Goal: Task Accomplishment & Management: Use online tool/utility

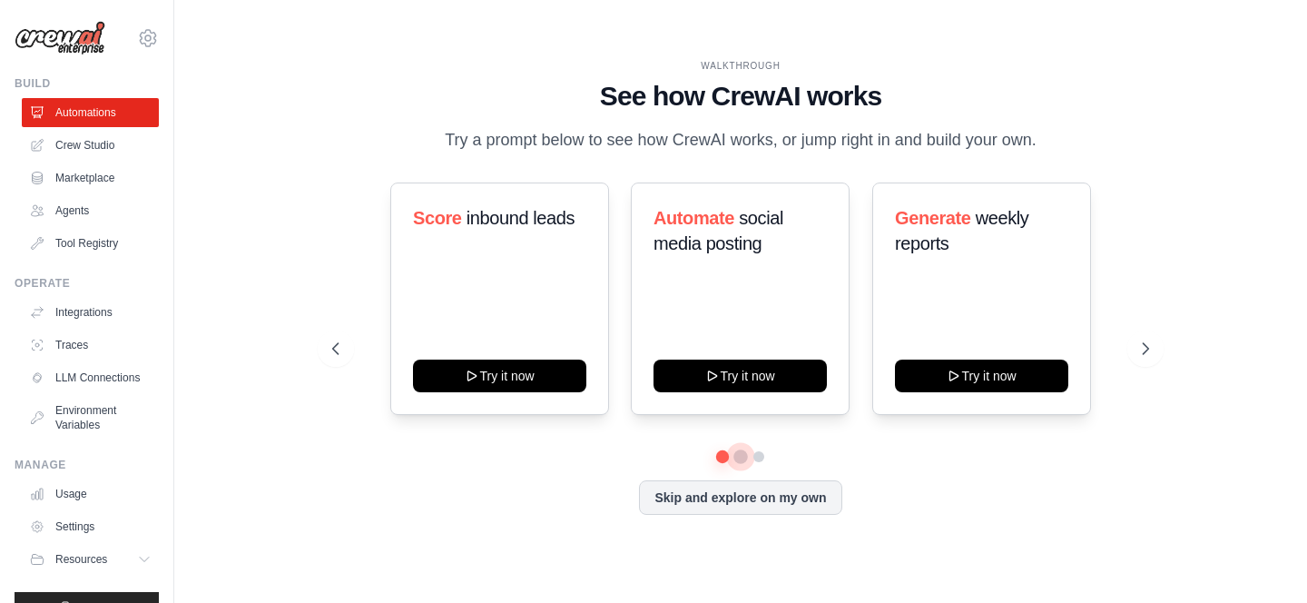
click at [738, 464] on button at bounding box center [740, 456] width 15 height 15
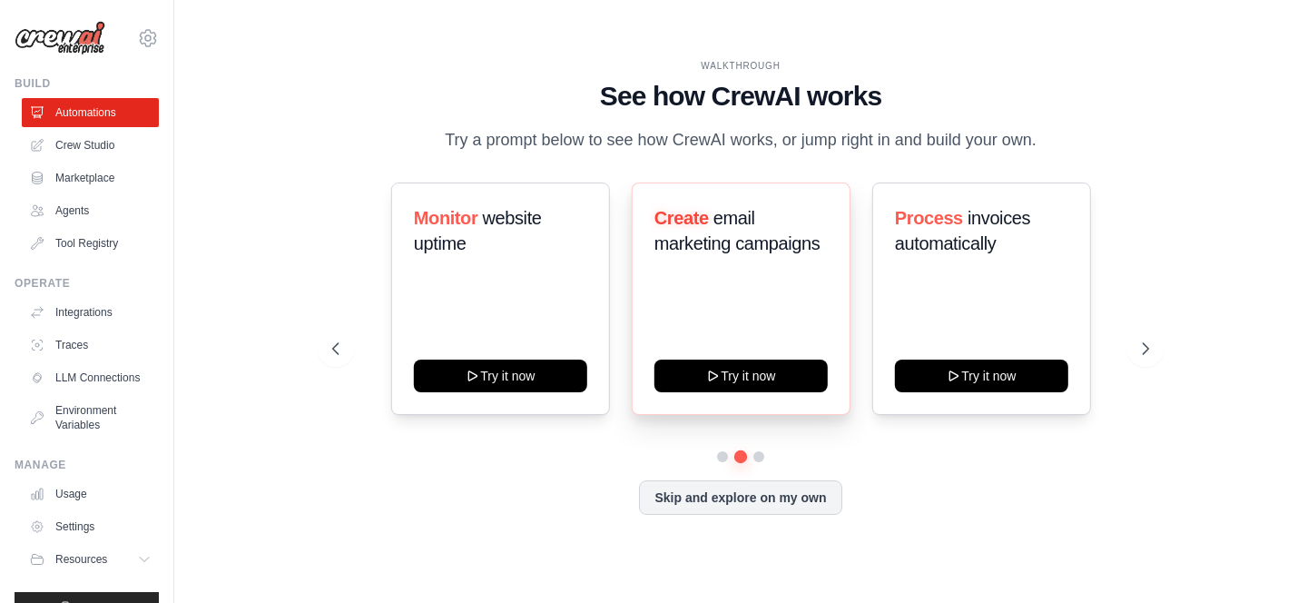
click at [724, 249] on span "email marketing campaigns" at bounding box center [736, 230] width 166 height 45
click at [760, 302] on div "Create email marketing campaigns Try it now" at bounding box center [740, 298] width 219 height 232
click at [116, 148] on link "Crew Studio" at bounding box center [92, 145] width 137 height 29
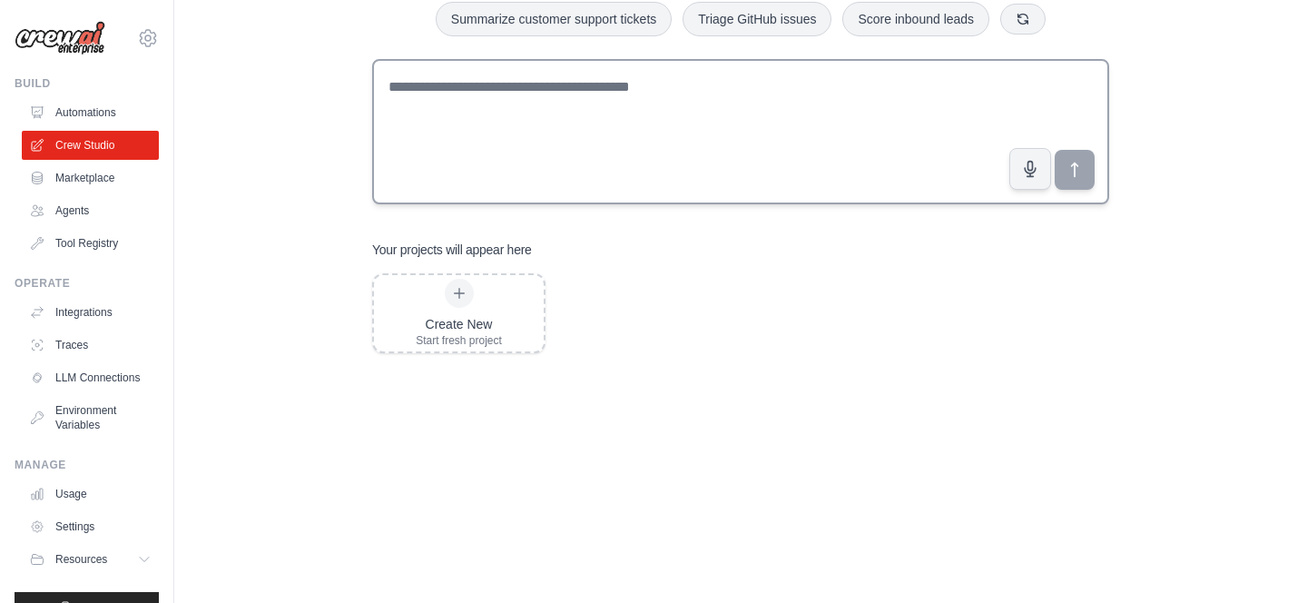
scroll to position [19, 0]
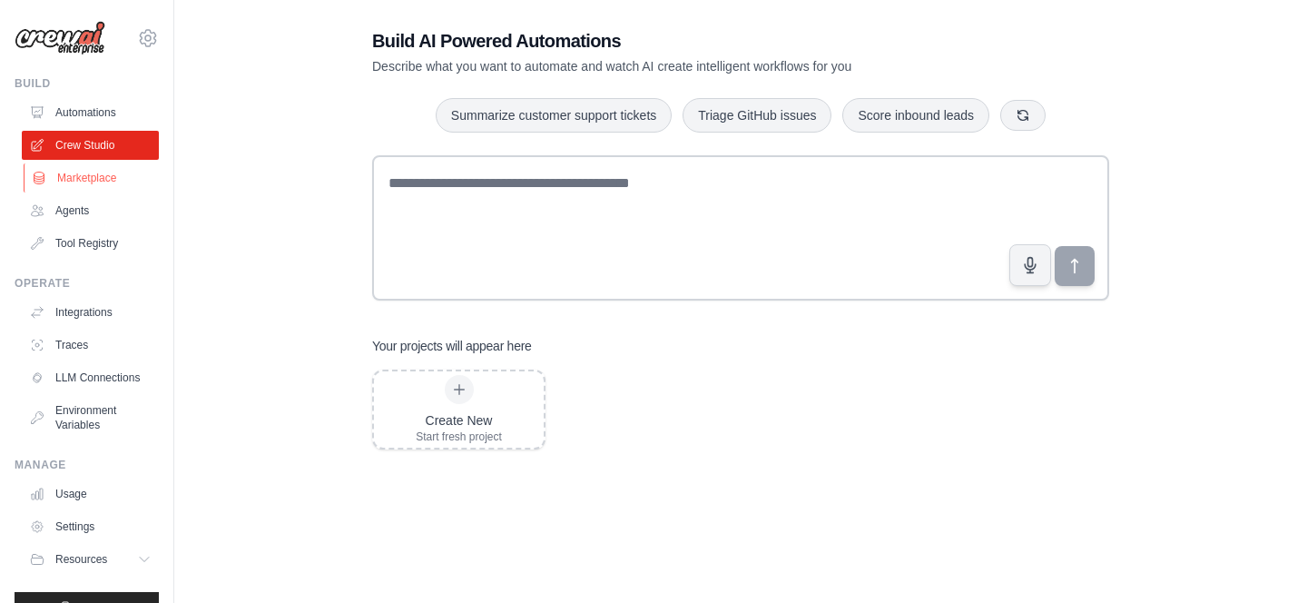
click at [65, 185] on link "Marketplace" at bounding box center [92, 177] width 137 height 29
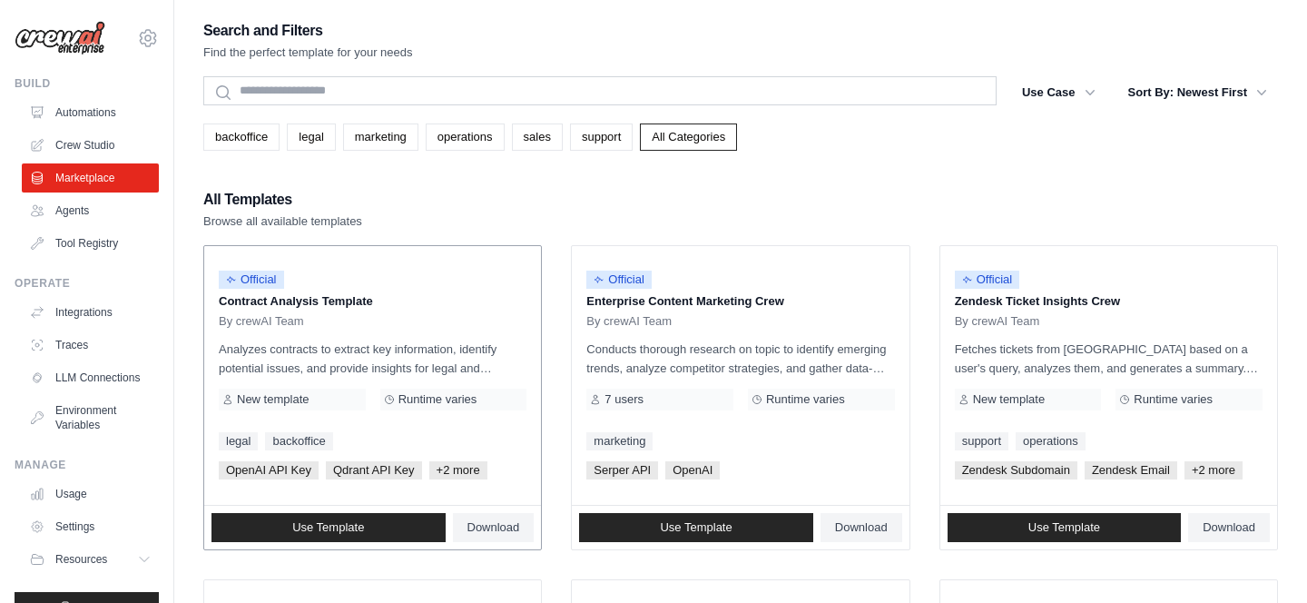
scroll to position [1079, 0]
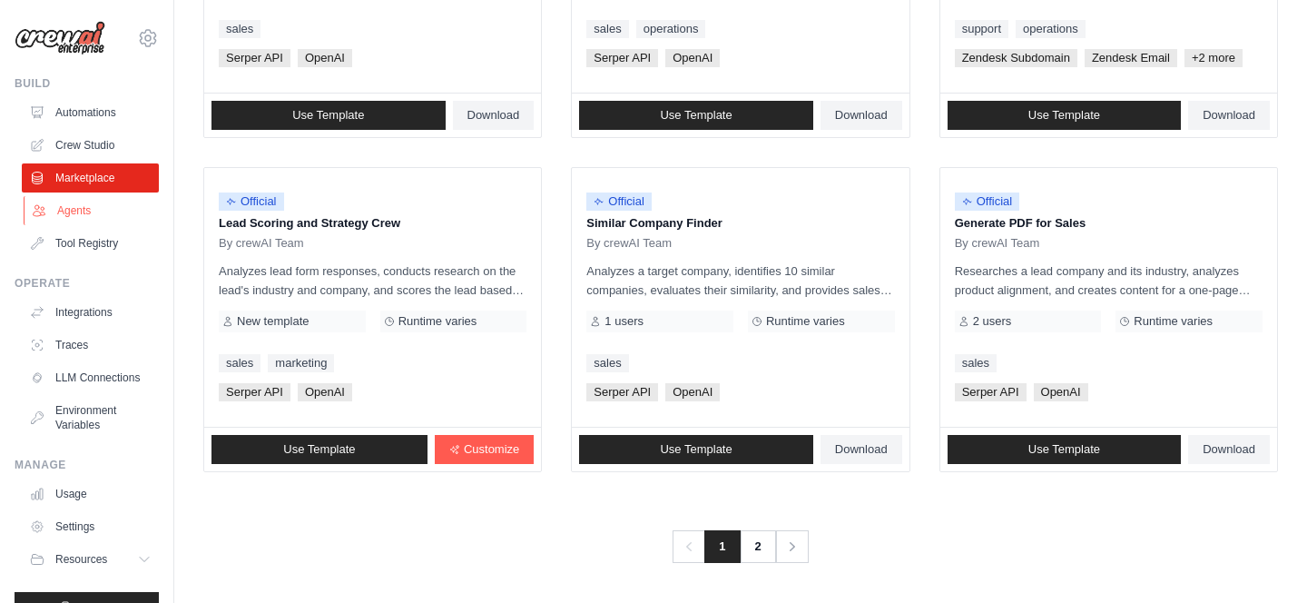
click at [94, 214] on link "Agents" at bounding box center [92, 210] width 137 height 29
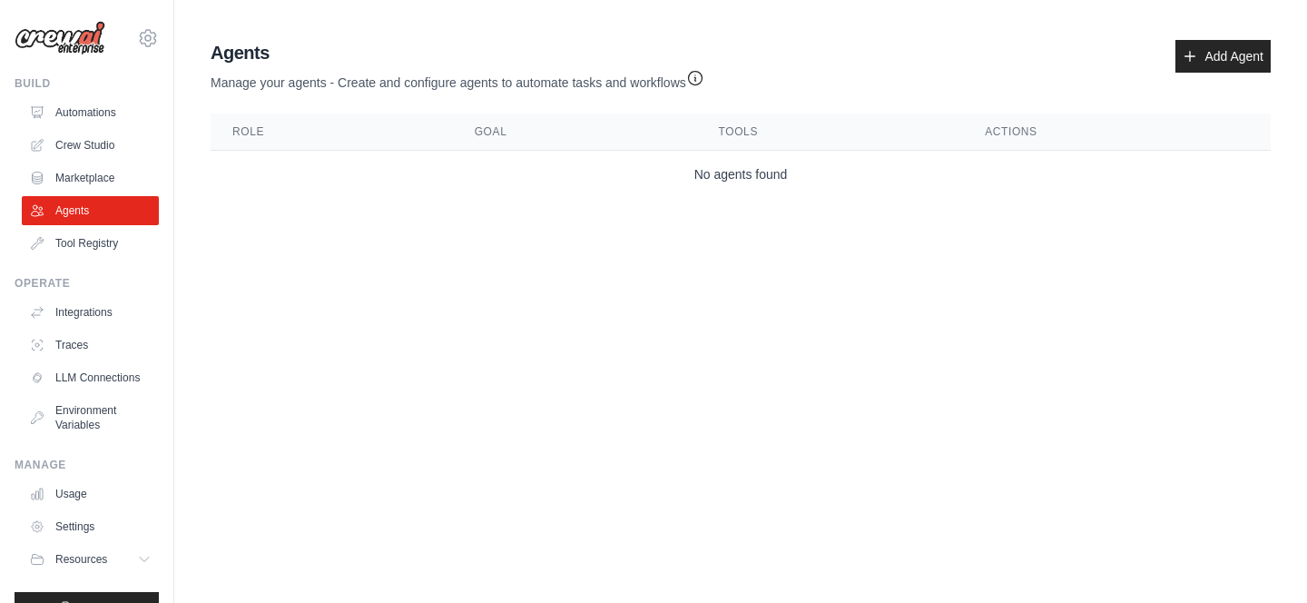
click at [1231, 34] on div "Agents Manage your agents - Create and configure agents to automate tasks and w…" at bounding box center [740, 119] width 1074 height 172
click at [1231, 41] on link "Add Agent" at bounding box center [1222, 56] width 95 height 33
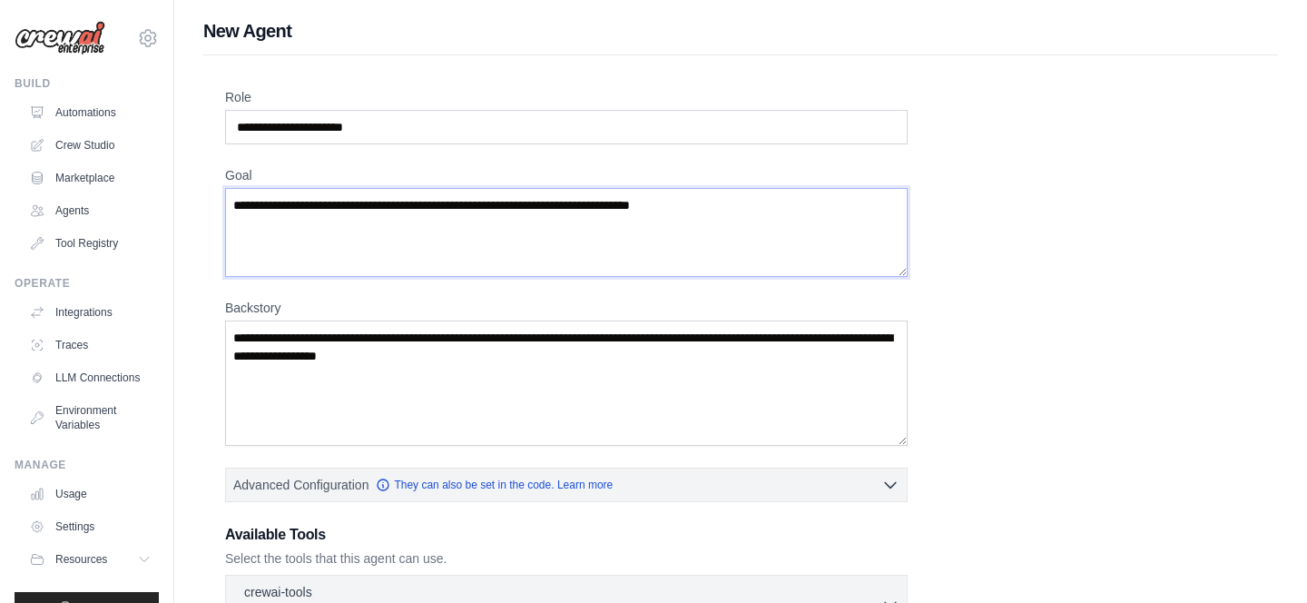
click at [406, 219] on textarea "Goal" at bounding box center [566, 232] width 682 height 89
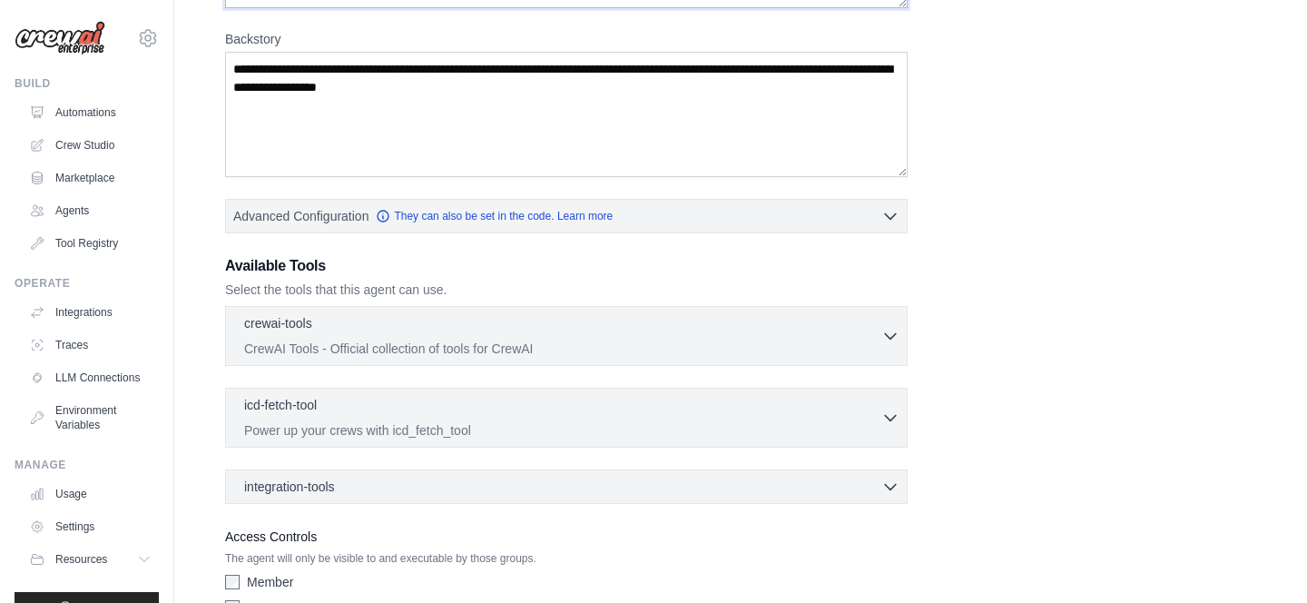
scroll to position [286, 0]
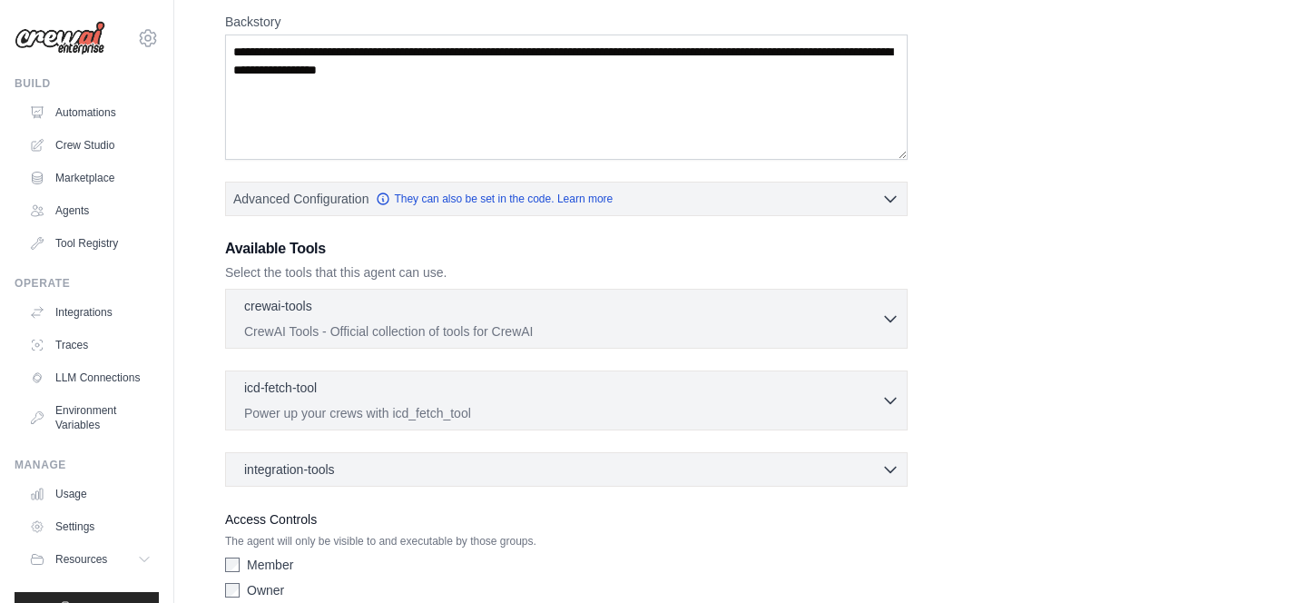
click at [839, 296] on div "crewai-tools 0 selected CrewAI Tools - Official collection of tools for CrewAI …" at bounding box center [566, 319] width 682 height 60
click at [839, 306] on div "crewai-tools 0 selected" at bounding box center [562, 307] width 637 height 22
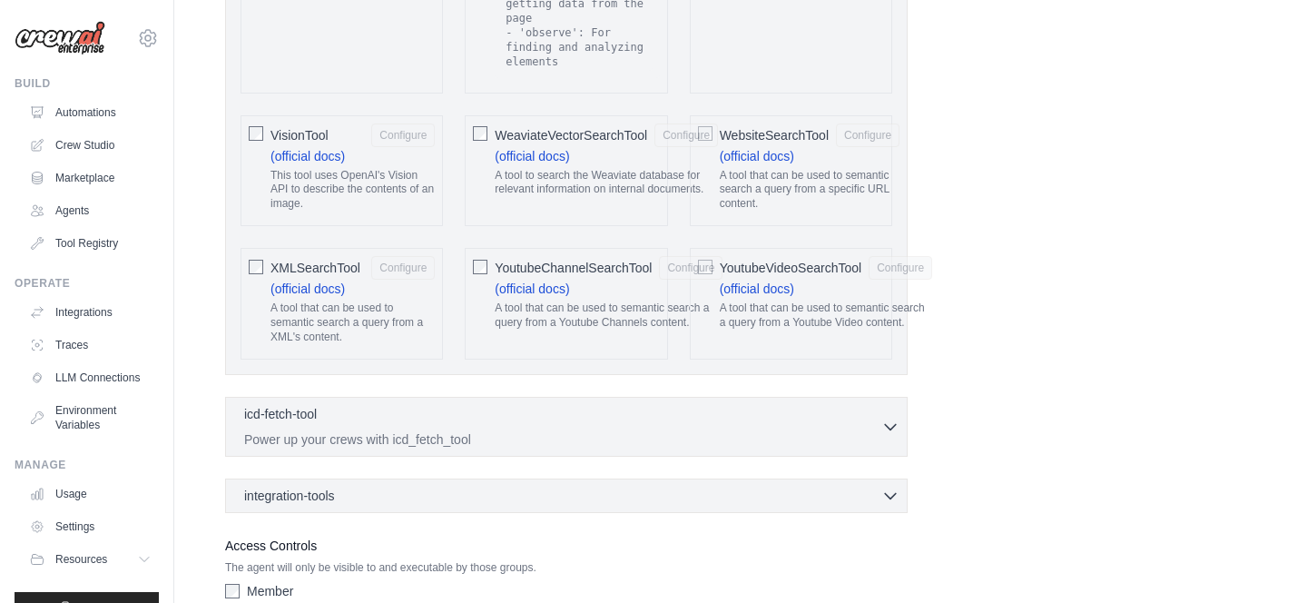
scroll to position [4012, 0]
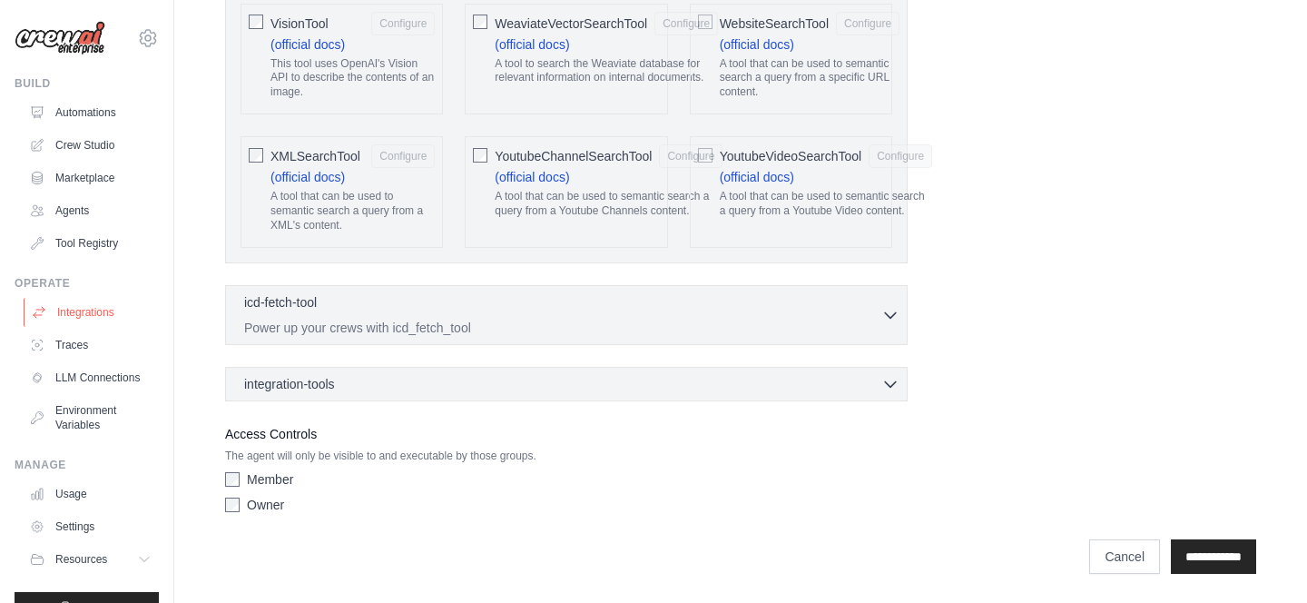
click at [103, 308] on link "Integrations" at bounding box center [92, 312] width 137 height 29
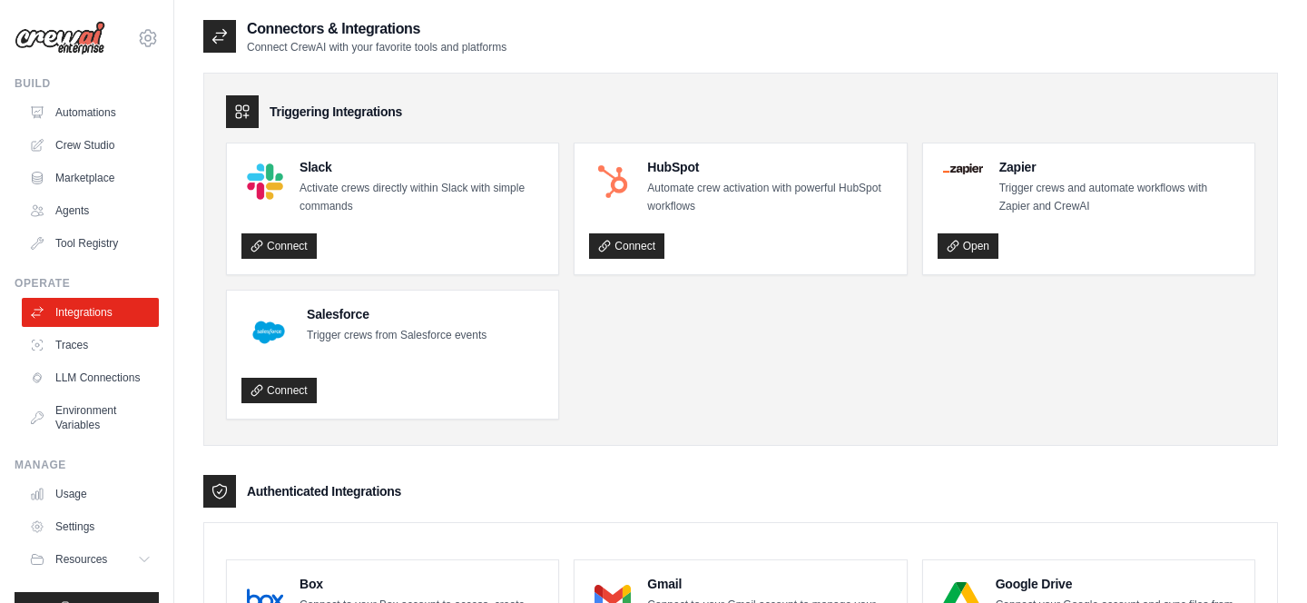
scroll to position [44, 0]
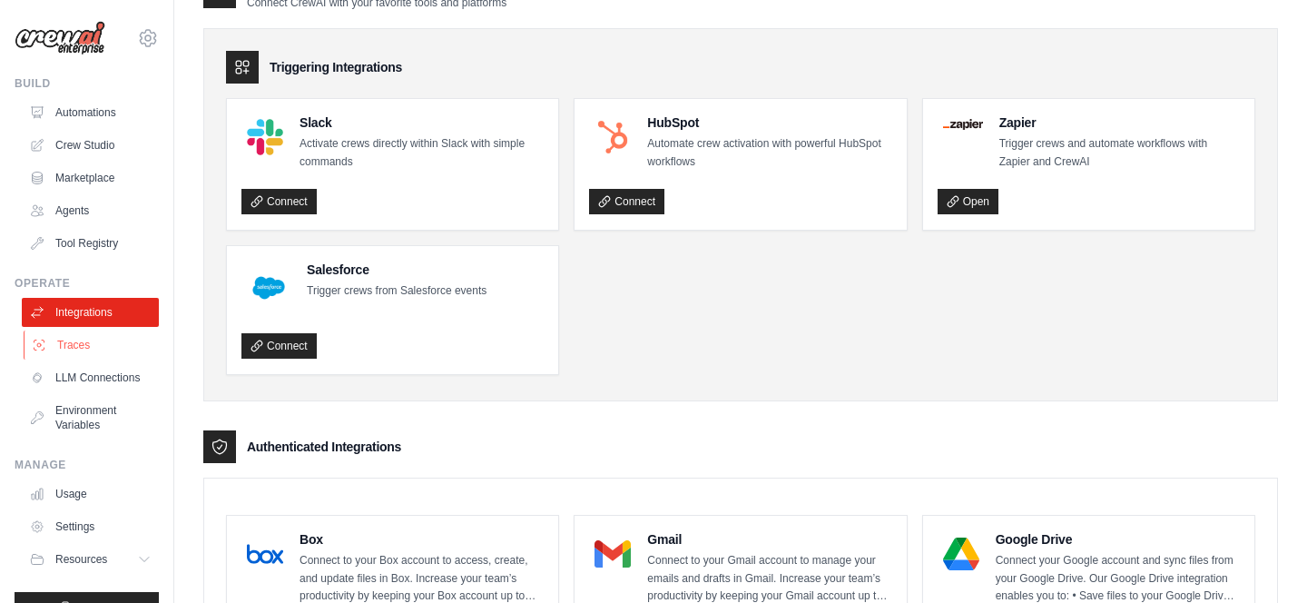
click at [106, 344] on link "Traces" at bounding box center [92, 344] width 137 height 29
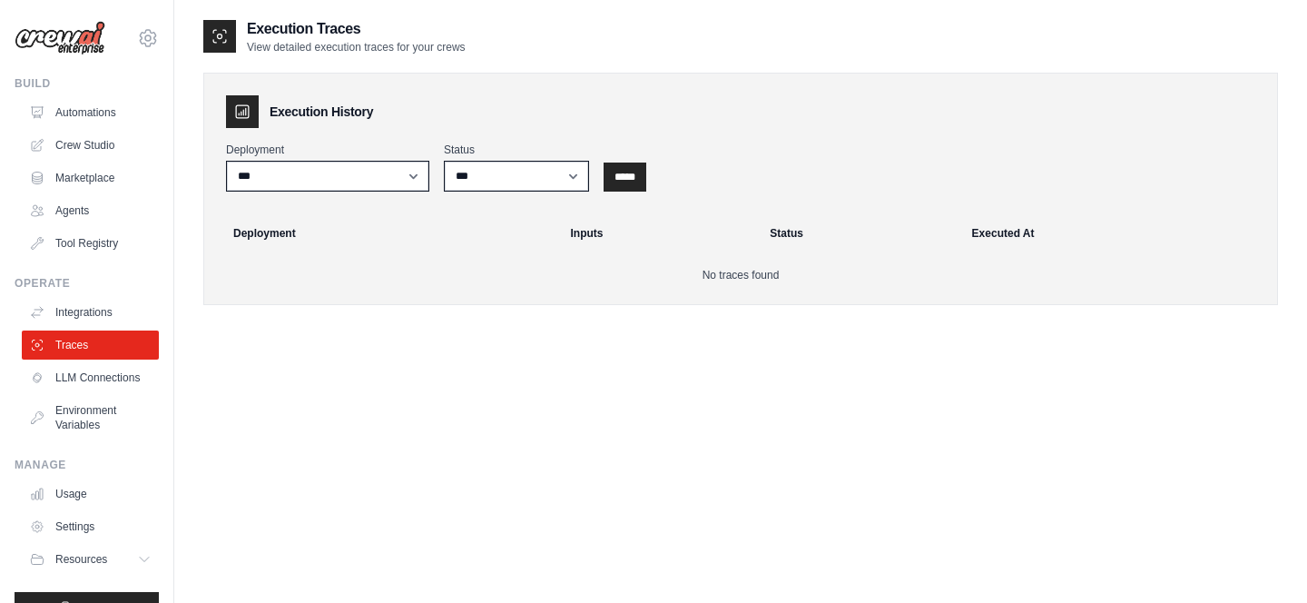
scroll to position [36, 0]
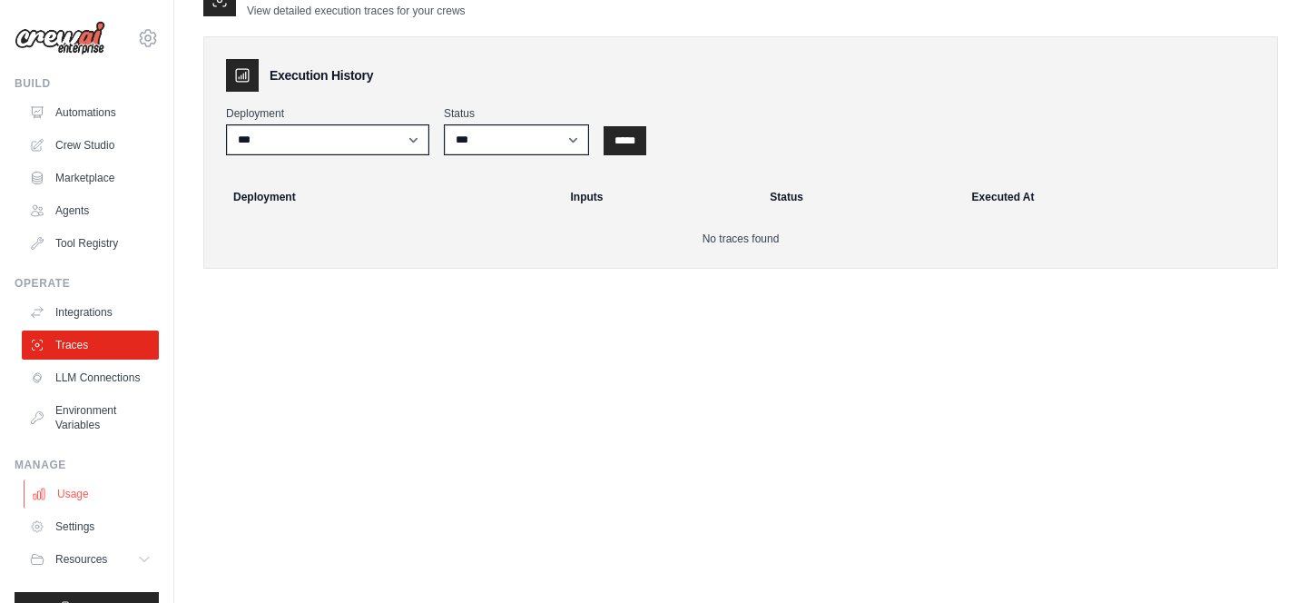
click at [118, 489] on link "Usage" at bounding box center [92, 493] width 137 height 29
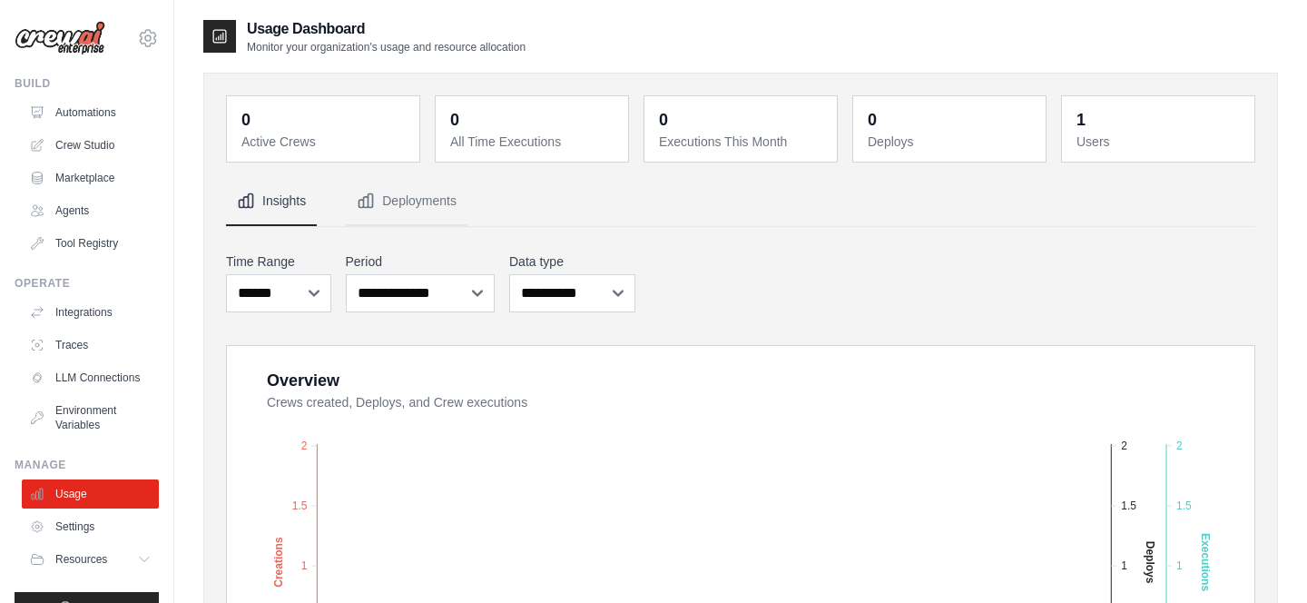
scroll to position [264, 0]
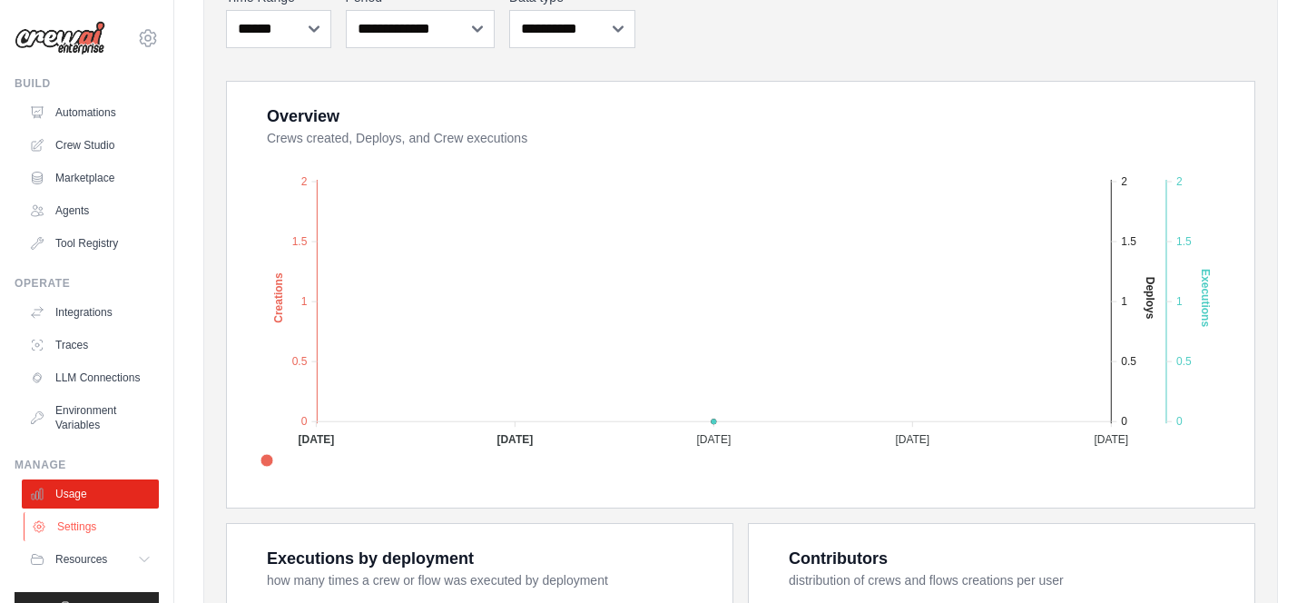
click at [81, 527] on link "Settings" at bounding box center [92, 526] width 137 height 29
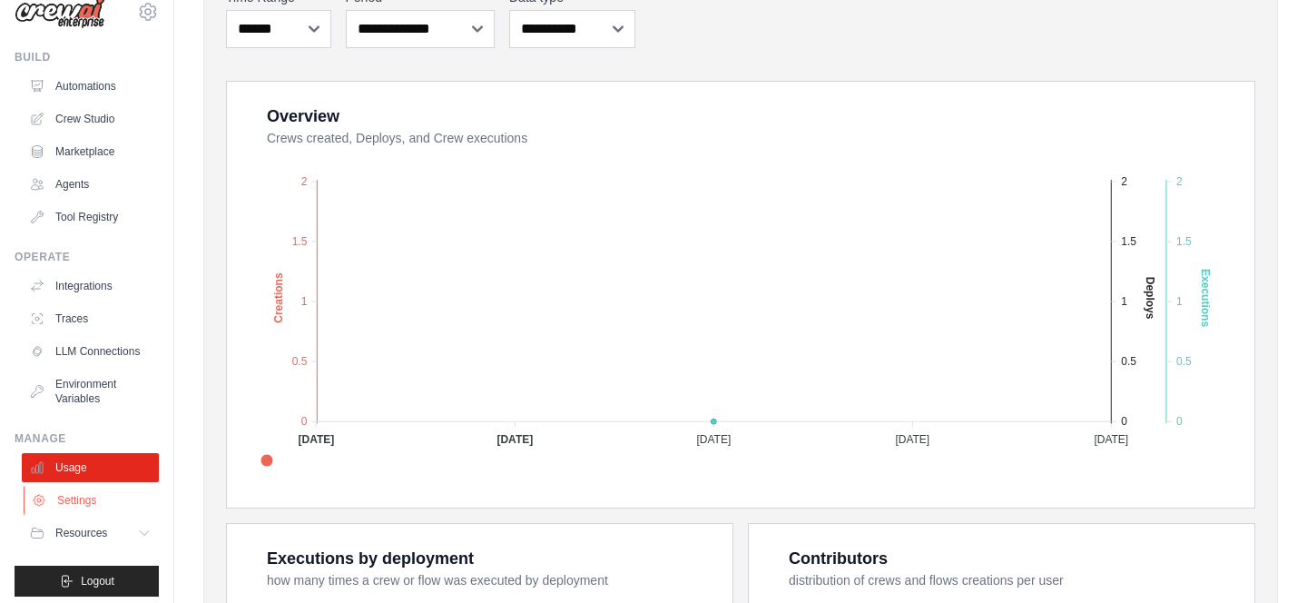
scroll to position [29, 0]
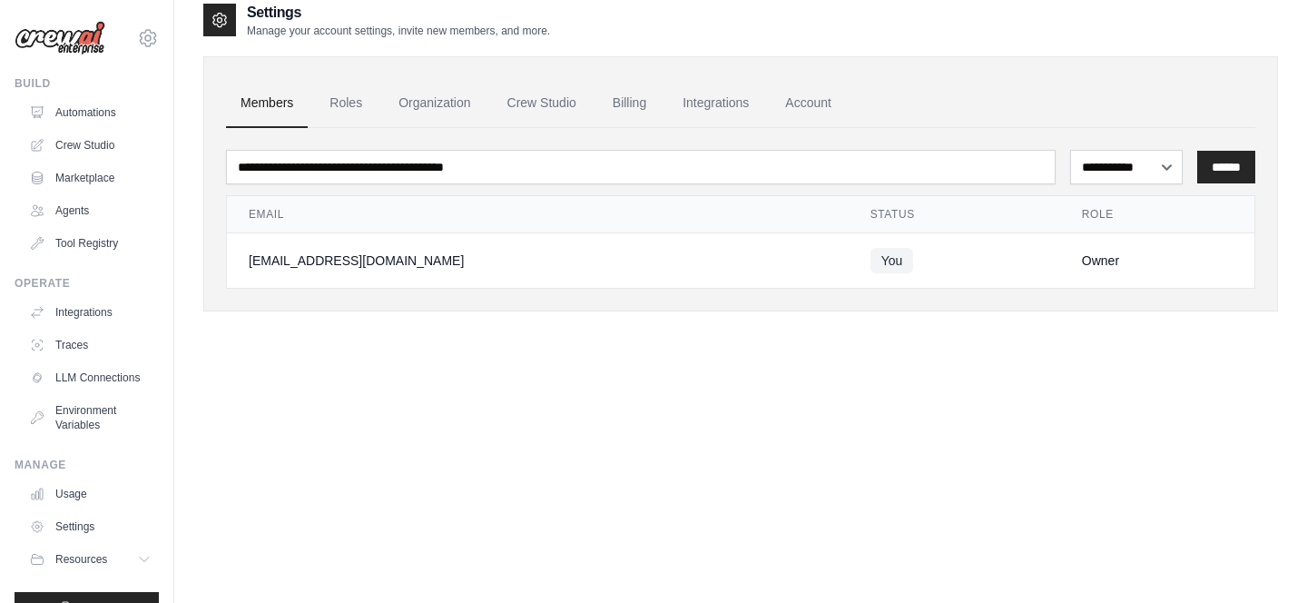
scroll to position [36, 0]
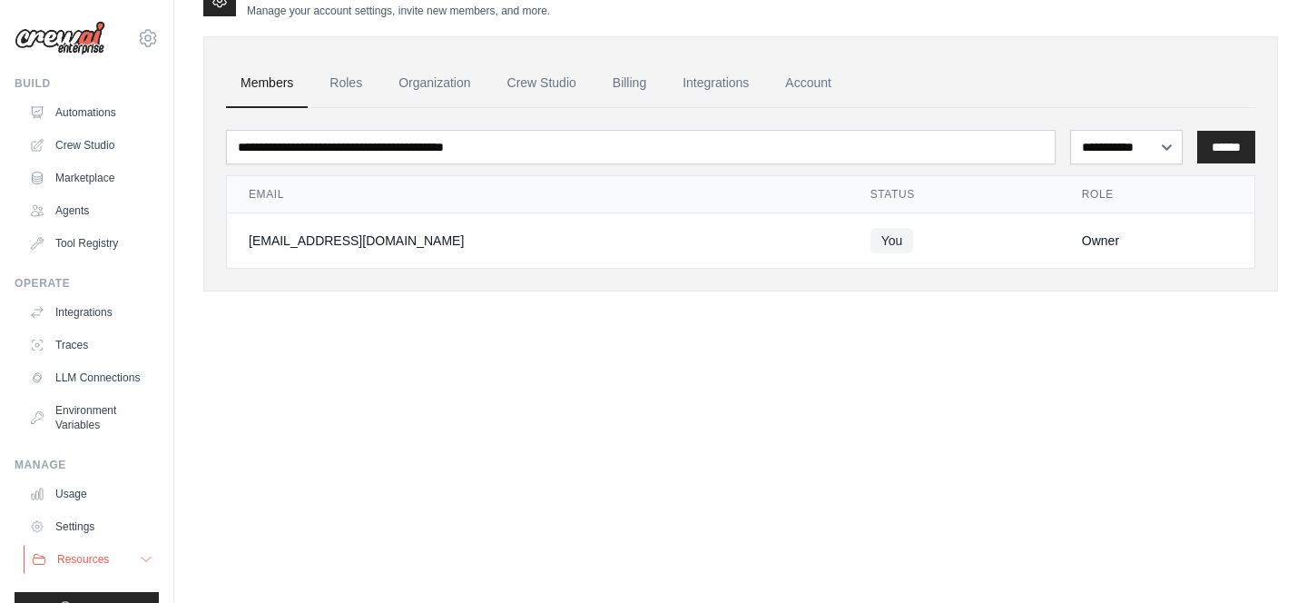
click at [118, 555] on button "Resources" at bounding box center [92, 559] width 137 height 29
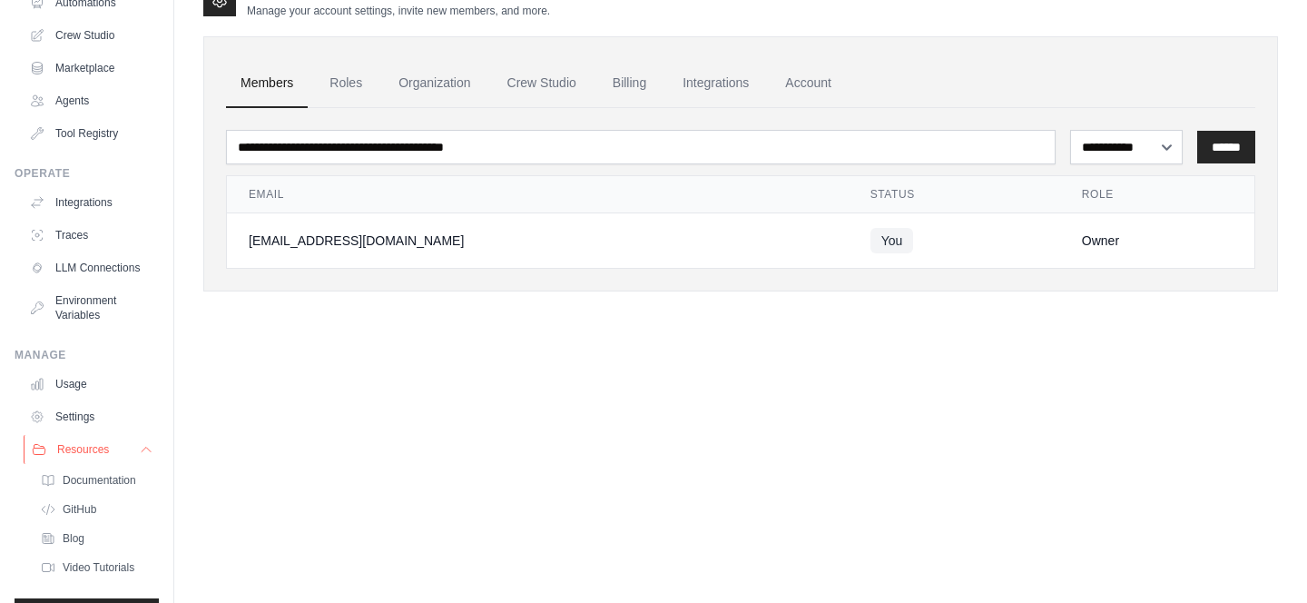
scroll to position [151, 0]
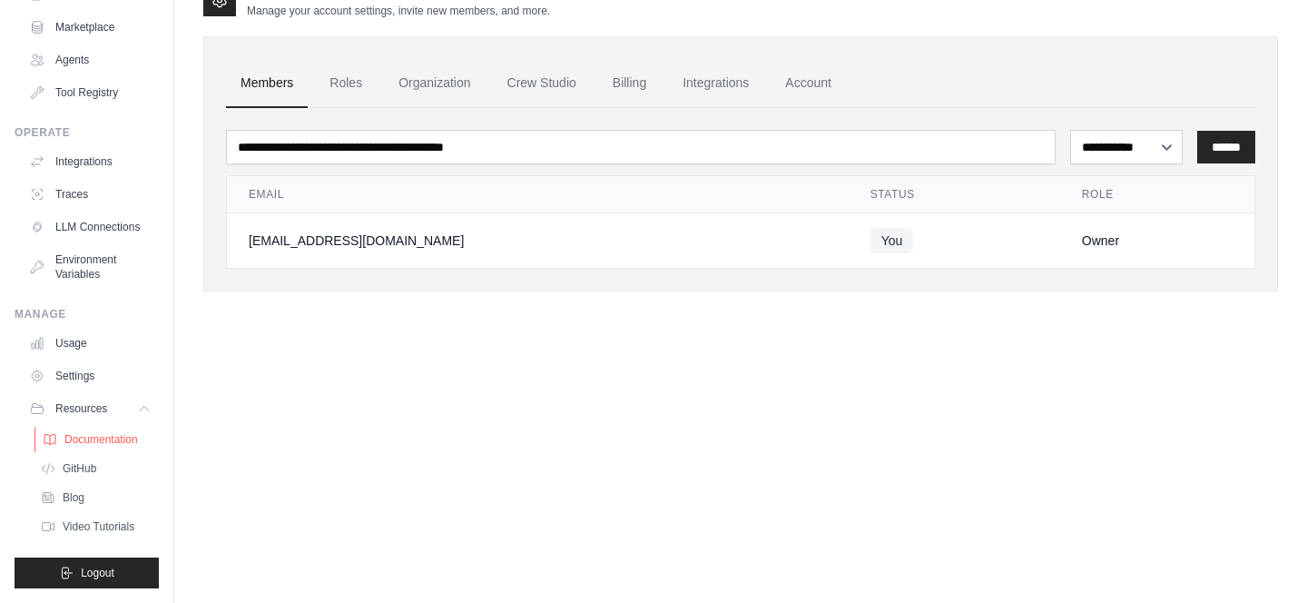
click at [116, 439] on span "Documentation" at bounding box center [101, 439] width 74 height 15
